Goal: Task Accomplishment & Management: Manage account settings

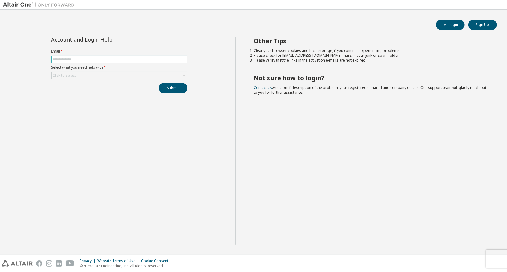
click at [71, 56] on span at bounding box center [119, 60] width 136 height 8
click at [78, 56] on span at bounding box center [119, 60] width 136 height 8
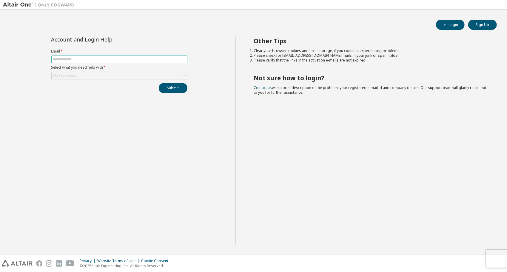
click at [78, 56] on span at bounding box center [119, 60] width 136 height 8
drag, startPoint x: 78, startPoint y: 55, endPoint x: 80, endPoint y: 60, distance: 5.1
click at [80, 60] on input "text" at bounding box center [119, 59] width 133 height 5
paste input "**********"
type input "**********"
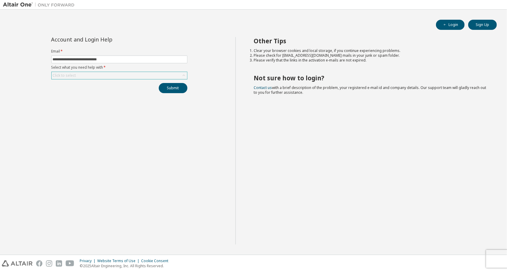
click at [95, 76] on div "Click to select" at bounding box center [120, 75] width 136 height 7
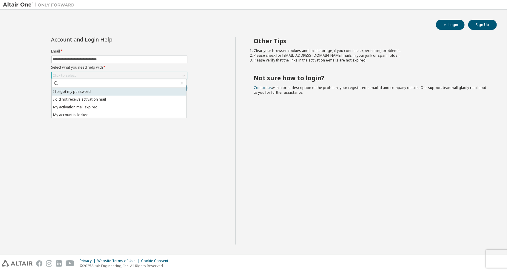
click at [97, 89] on li "I forgot my password" at bounding box center [119, 92] width 135 height 8
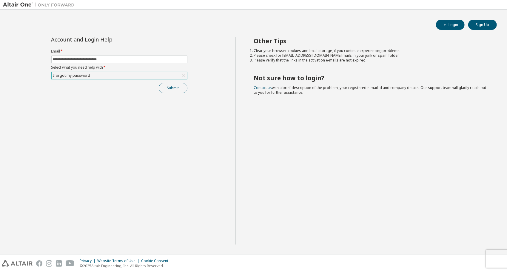
click at [170, 87] on button "Submit" at bounding box center [173, 88] width 29 height 10
click at [464, 256] on link "Altair support" at bounding box center [464, 255] width 24 height 5
click at [170, 76] on div "I forgot my password" at bounding box center [120, 75] width 136 height 7
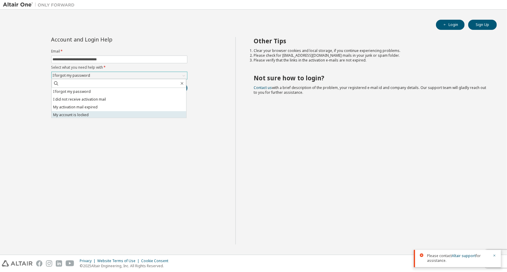
click at [103, 114] on li "My account is locked" at bounding box center [119, 115] width 135 height 8
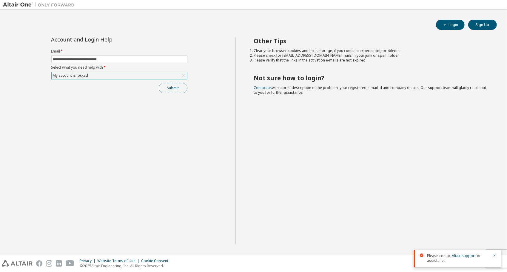
click at [174, 89] on button "Submit" at bounding box center [173, 88] width 29 height 10
click at [461, 234] on link "Altair support" at bounding box center [464, 233] width 24 height 5
